Goal: Navigation & Orientation: Find specific page/section

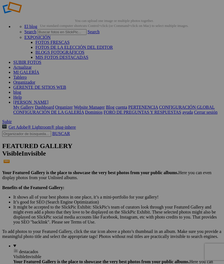
scroll to position [15, 0]
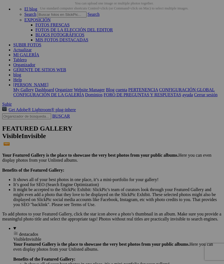
scroll to position [28, 0]
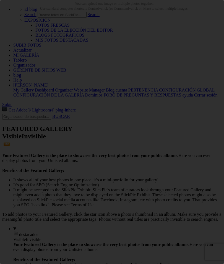
scroll to position [0, 0]
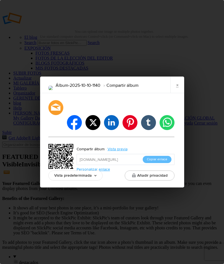
click at [207, 116] on div "Álbum-2025-10-10-1140 Compartir álbum × FACEBOOK TWITTER LINKEDIN PINTEREST Tum…" at bounding box center [112, 132] width 224 height 264
click at [178, 91] on link "×" at bounding box center [178, 84] width 14 height 17
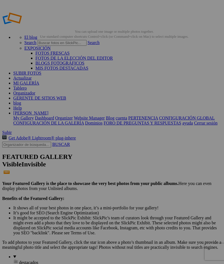
click at [12, 130] on span "Subir" at bounding box center [7, 132] width 10 height 5
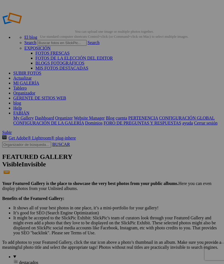
click at [35, 91] on link "Organizador" at bounding box center [24, 93] width 22 height 5
click at [27, 86] on link "Tablero" at bounding box center [20, 88] width 14 height 5
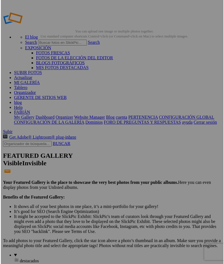
scroll to position [2, 0]
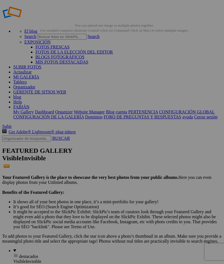
scroll to position [0, 0]
